Goal: Find specific page/section: Find specific page/section

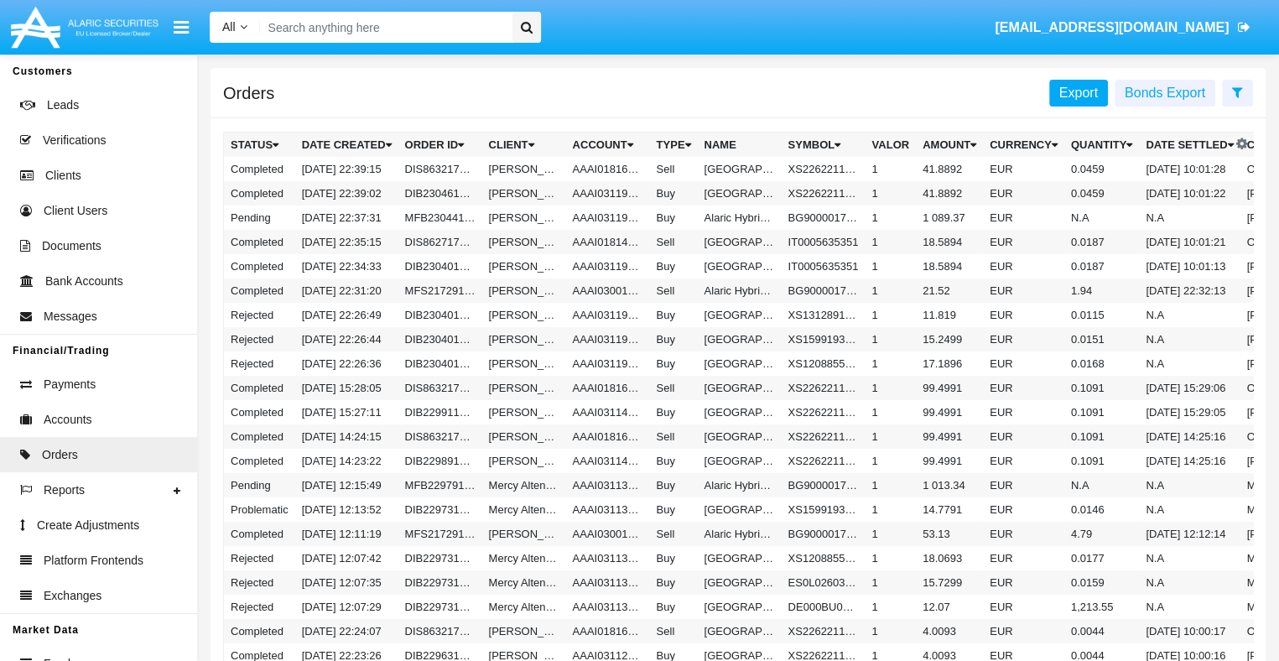
click at [1082, 92] on span "Export" at bounding box center [1078, 93] width 39 height 14
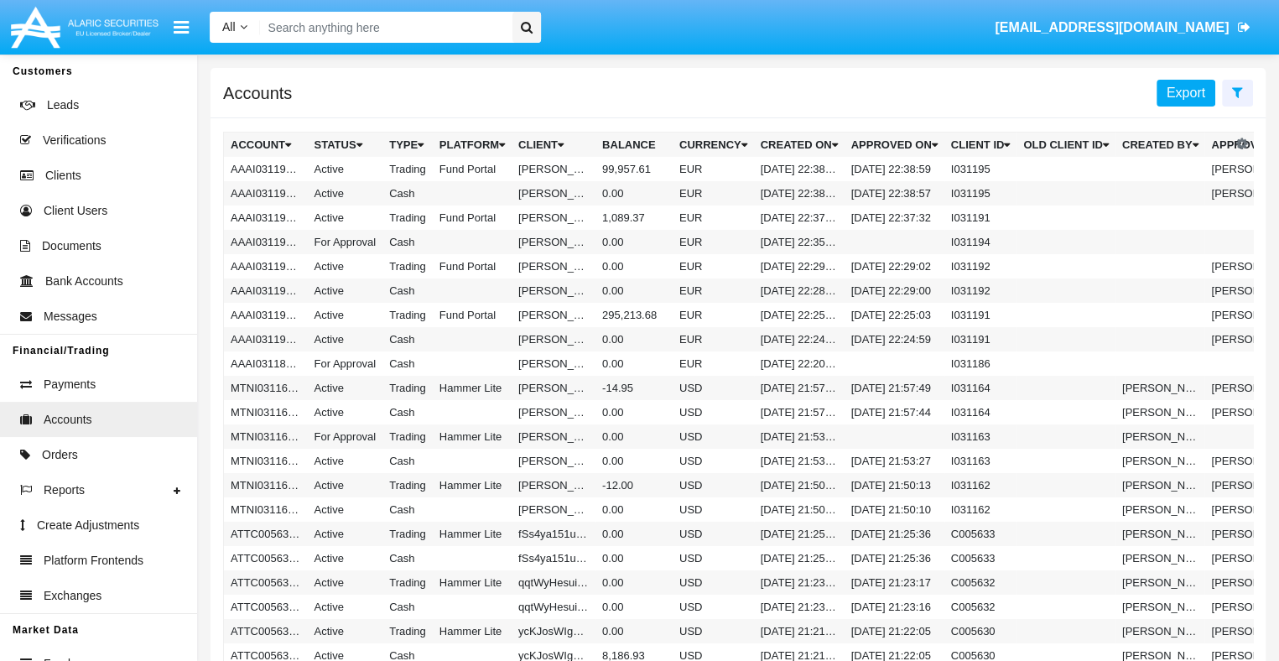
click at [1187, 92] on span "Export" at bounding box center [1185, 93] width 39 height 14
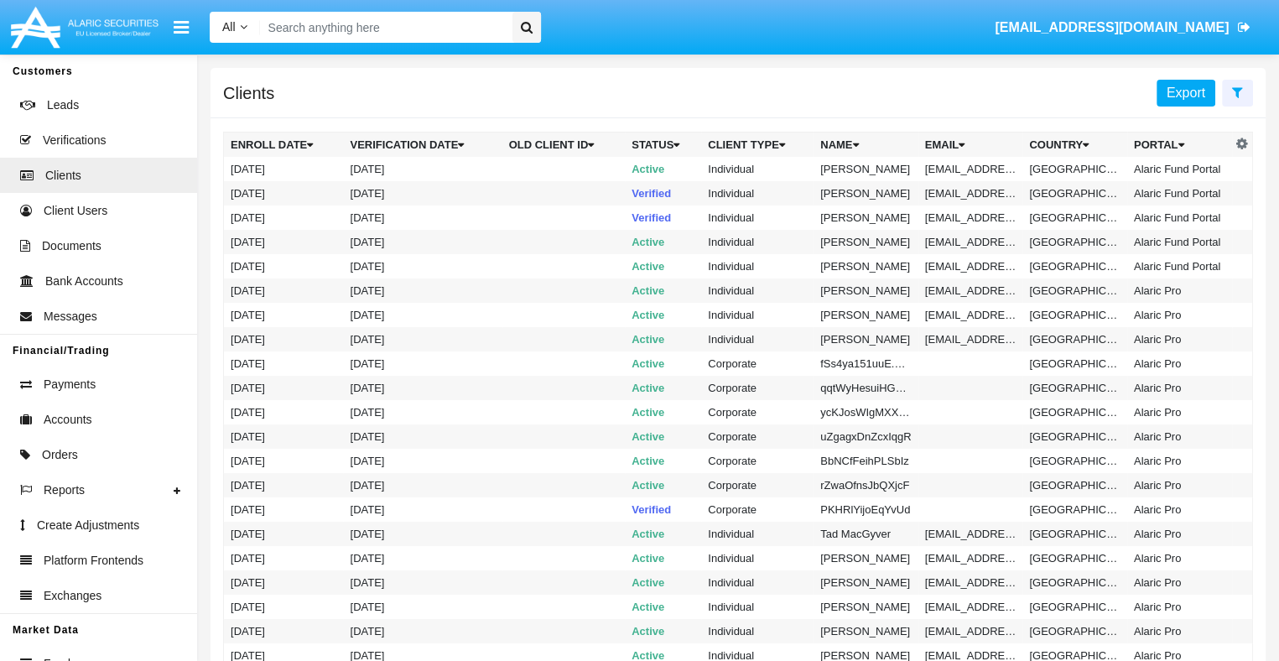
click at [1187, 92] on span "Export" at bounding box center [1185, 93] width 39 height 14
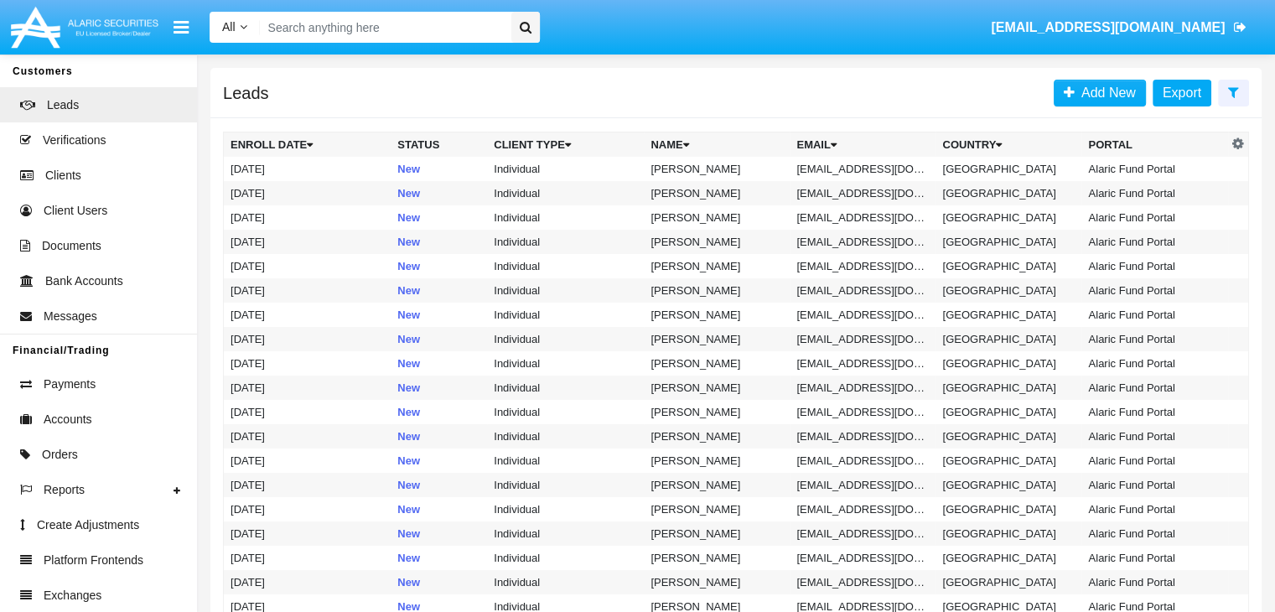
click at [1183, 92] on span "Export" at bounding box center [1182, 93] width 39 height 14
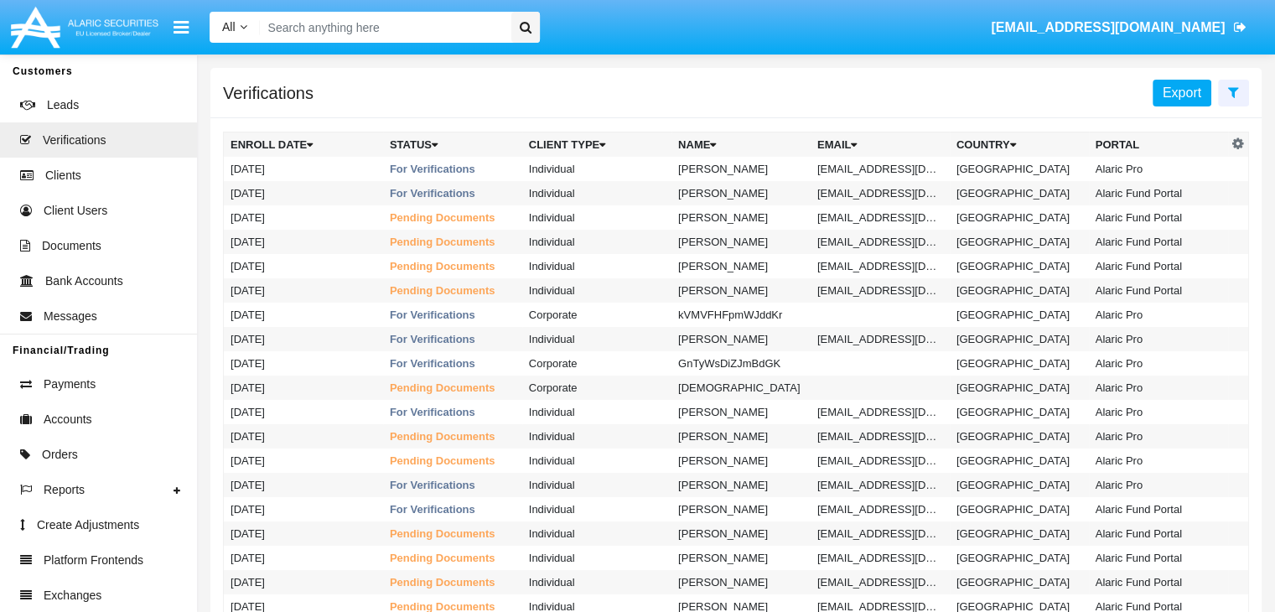
click at [1183, 92] on span "Export" at bounding box center [1182, 93] width 39 height 14
